Goal: Task Accomplishment & Management: Complete application form

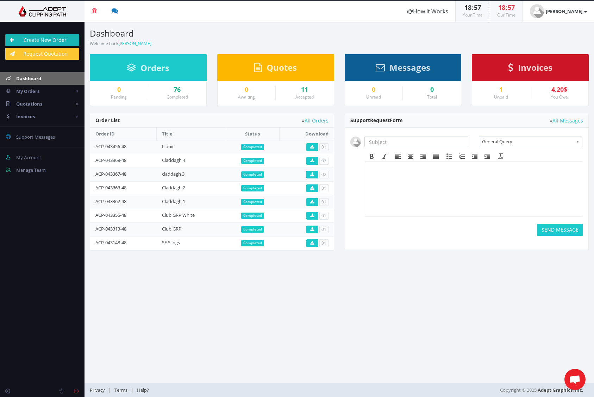
click at [22, 41] on link "Create New Order" at bounding box center [42, 40] width 74 height 12
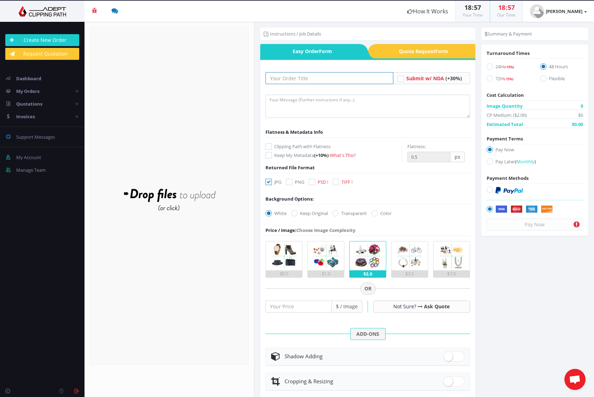
click at [295, 80] on input "text" at bounding box center [328, 78] width 127 height 12
type input "Bracelets"
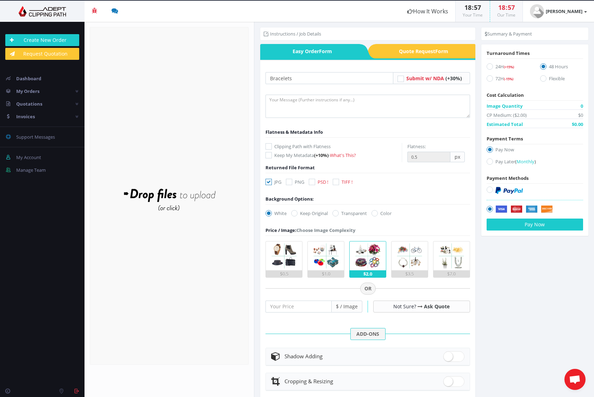
click at [172, 171] on form "Drop files here to upload" at bounding box center [169, 196] width 159 height 338
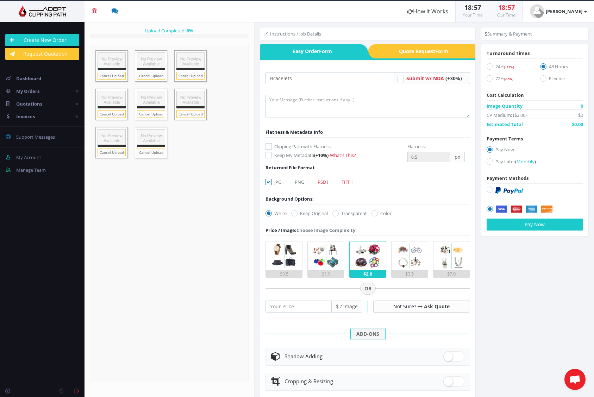
click at [339, 181] on icon at bounding box center [336, 182] width 6 height 6
click at [339, 181] on input "TIFF !" at bounding box center [336, 182] width 5 height 5
checkbox input "true"
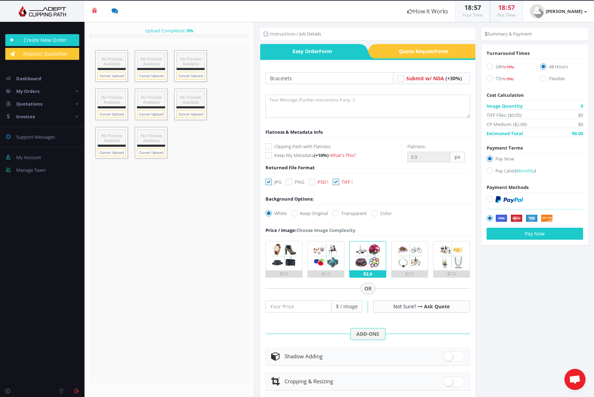
click at [268, 183] on icon at bounding box center [268, 182] width 6 height 6
click at [268, 183] on input "JPG" at bounding box center [269, 182] width 5 height 5
checkbox input "false"
click at [266, 146] on icon at bounding box center [268, 146] width 6 height 6
click at [267, 146] on input "Clipping Path with Flatness" at bounding box center [269, 146] width 5 height 5
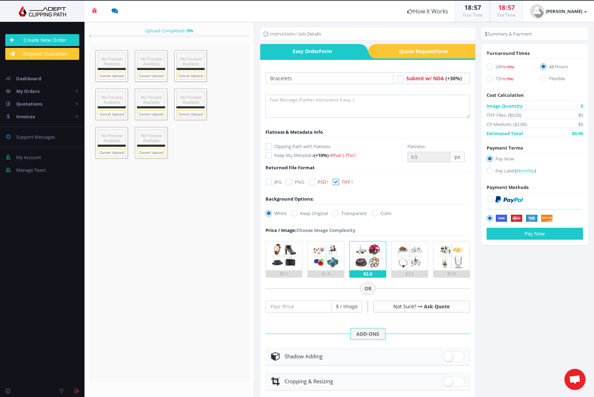
checkbox input "true"
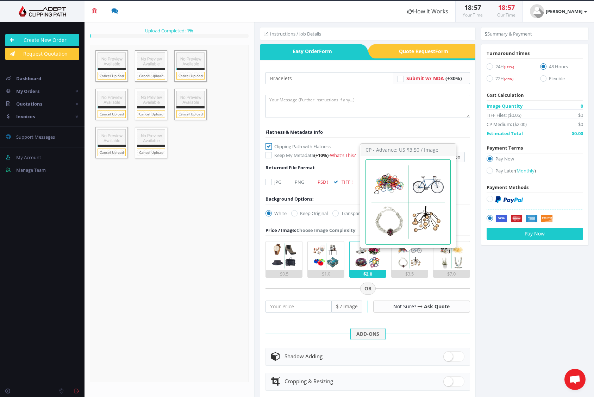
click at [403, 261] on img at bounding box center [409, 255] width 29 height 29
click at [0, 0] on input "$3.5" at bounding box center [0, 0] width 0 height 0
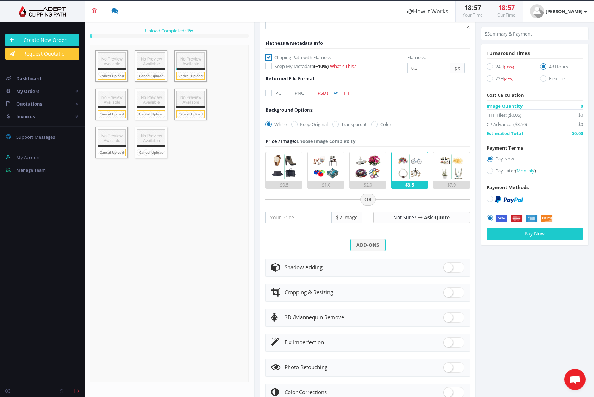
scroll to position [118, 0]
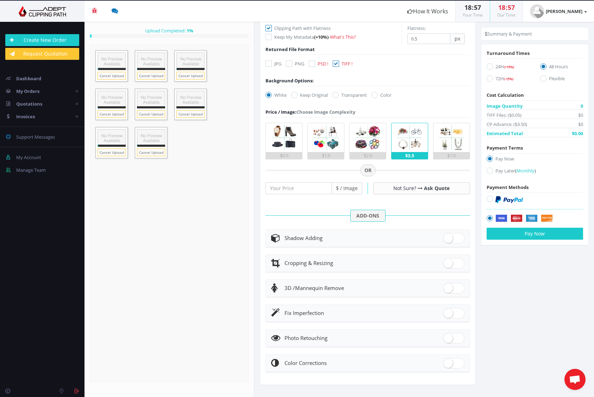
click at [448, 310] on span at bounding box center [453, 313] width 21 height 11
click at [448, 310] on input "checkbox" at bounding box center [445, 311] width 5 height 5
checkbox input "true"
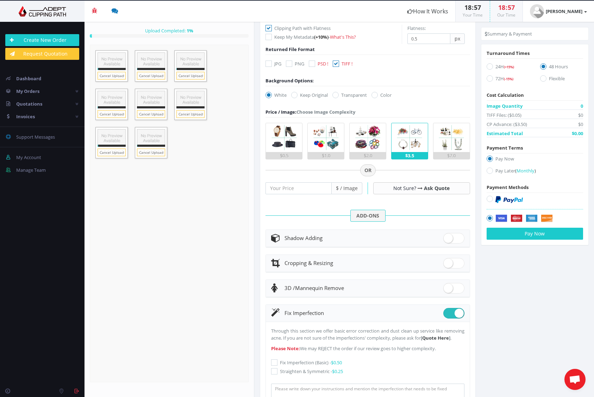
click at [276, 366] on icon at bounding box center [274, 362] width 6 height 6
click at [276, 365] on input "Fix Imperfection (Basic) - $0.50" at bounding box center [275, 362] width 5 height 5
checkbox input "true"
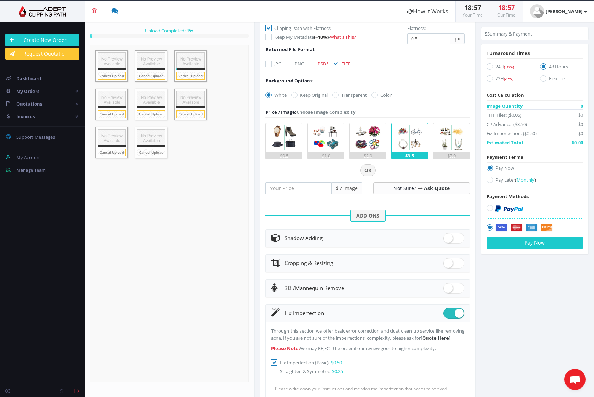
click at [276, 374] on icon at bounding box center [274, 371] width 6 height 6
click at [276, 374] on input "Straighten & Symmetric - $0.25" at bounding box center [275, 371] width 5 height 5
checkbox input "true"
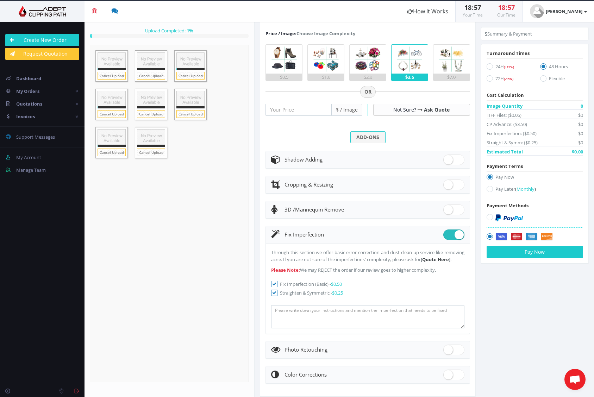
scroll to position [191, 0]
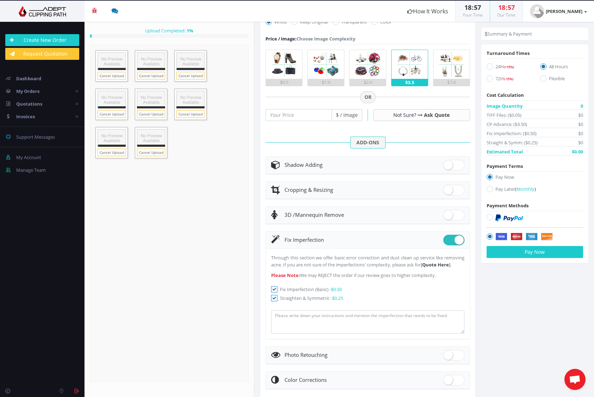
click at [443, 359] on span at bounding box center [453, 355] width 21 height 11
click at [443, 356] on input "checkbox" at bounding box center [445, 353] width 5 height 5
checkbox input "true"
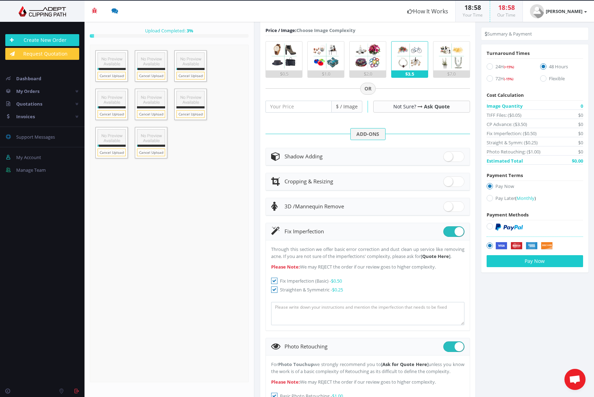
scroll to position [198, 0]
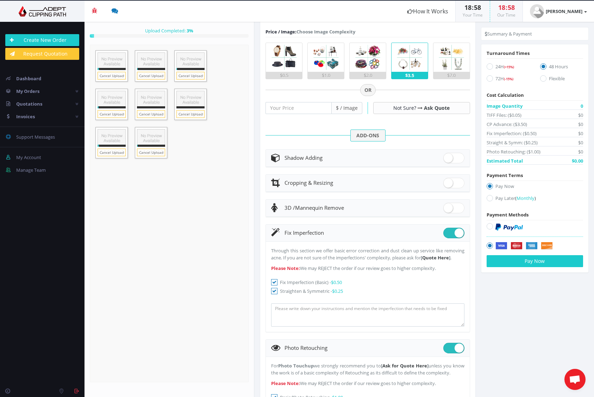
click at [273, 294] on icon at bounding box center [274, 291] width 6 height 6
click at [273, 294] on input "Straighten & Symmetric - $0.25" at bounding box center [275, 291] width 5 height 5
checkbox input "false"
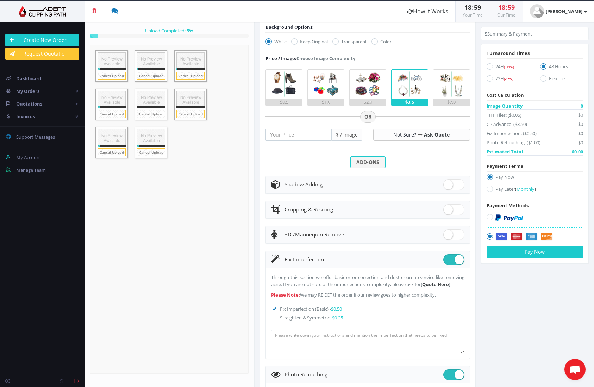
scroll to position [0, 0]
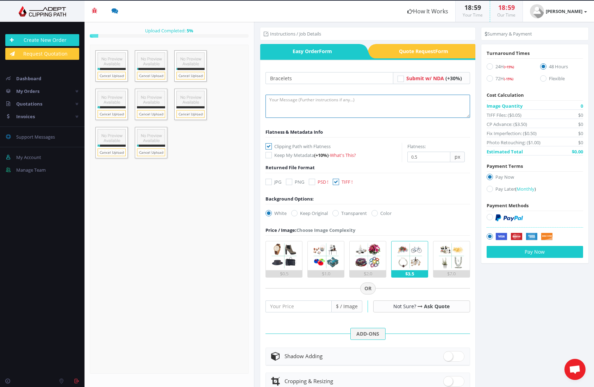
click at [302, 100] on textarea at bounding box center [367, 106] width 204 height 23
type textarea "clipping path, fix imperfections, quick retouch"
click at [486, 66] on icon at bounding box center [489, 66] width 6 height 6
click at [488, 66] on input "24H (+15%)" at bounding box center [490, 66] width 5 height 5
radio input "true"
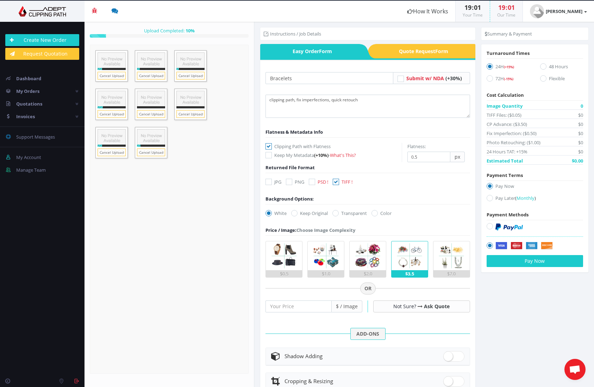
click at [486, 197] on icon at bounding box center [489, 198] width 6 height 6
click at [488, 197] on input "Pay Later ( Monthly )" at bounding box center [490, 198] width 5 height 5
radio input "true"
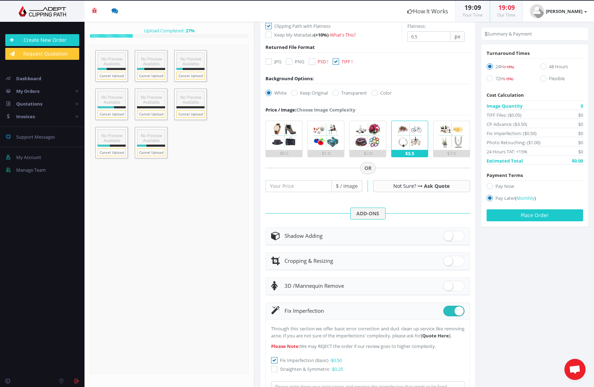
scroll to position [3, 0]
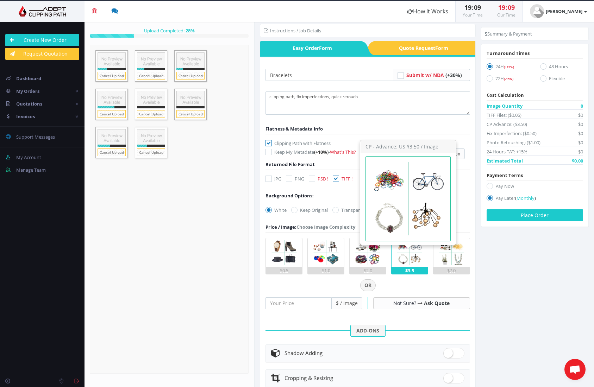
click at [409, 263] on img at bounding box center [409, 252] width 29 height 29
click at [0, 0] on input "$3.5" at bounding box center [0, 0] width 0 height 0
